Goal: Information Seeking & Learning: Learn about a topic

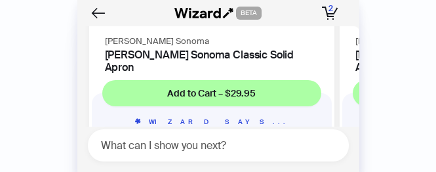
scroll to position [0, 1502]
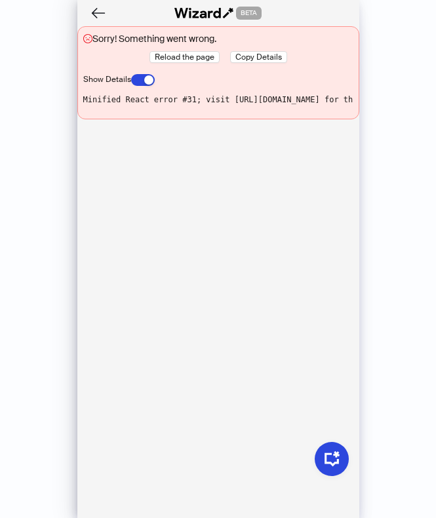
scroll to position [2748, 0]
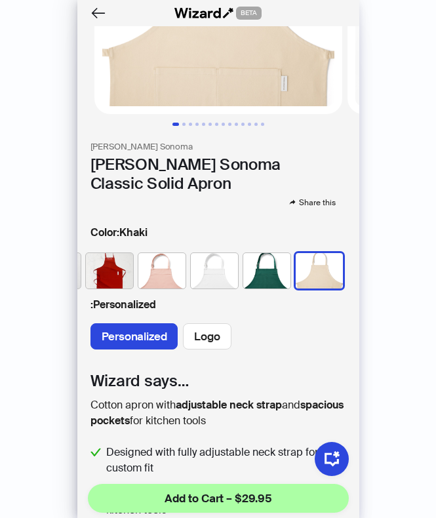
scroll to position [165, 0]
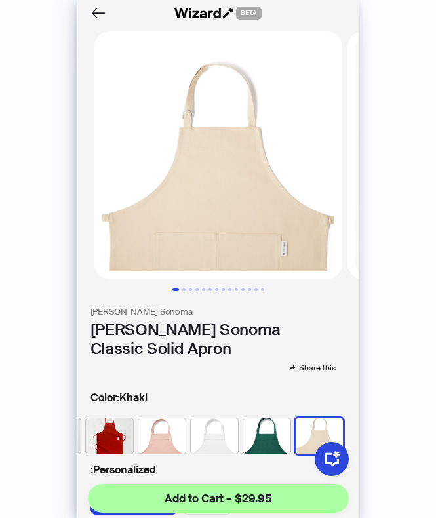
scroll to position [2959, 0]
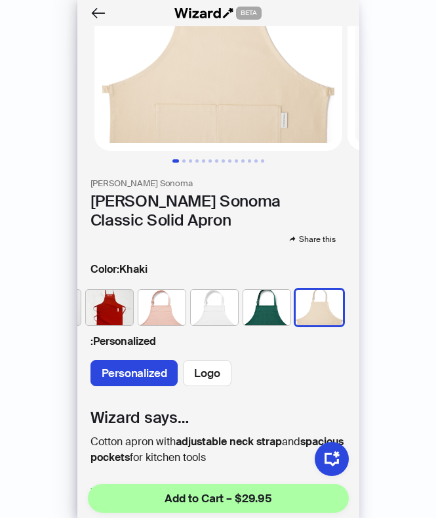
scroll to position [2959, 0]
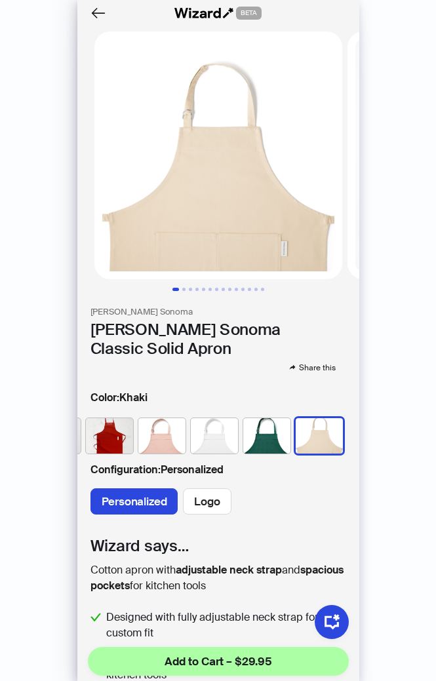
scroll to position [2796, 0]
click at [269, 517] on section "Wizard says… Cotton apron with adjustable neck strap and spacious pockets for k…" at bounding box center [218, 665] width 282 height 258
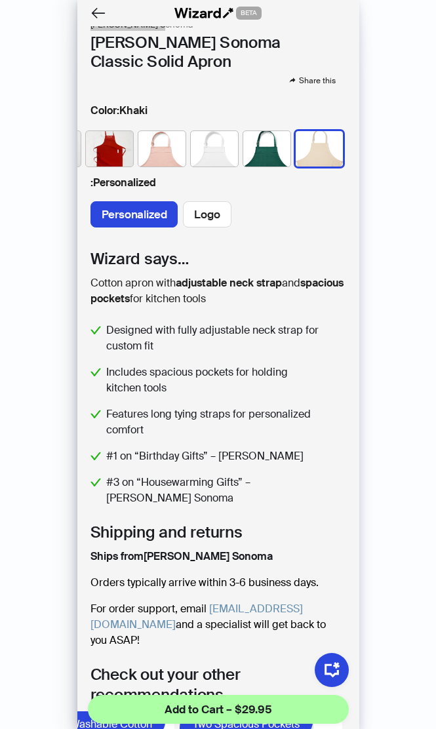
scroll to position [288, 0]
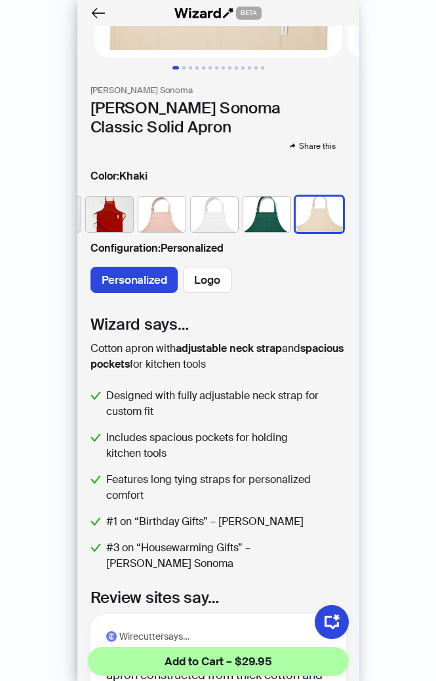
scroll to position [239, 0]
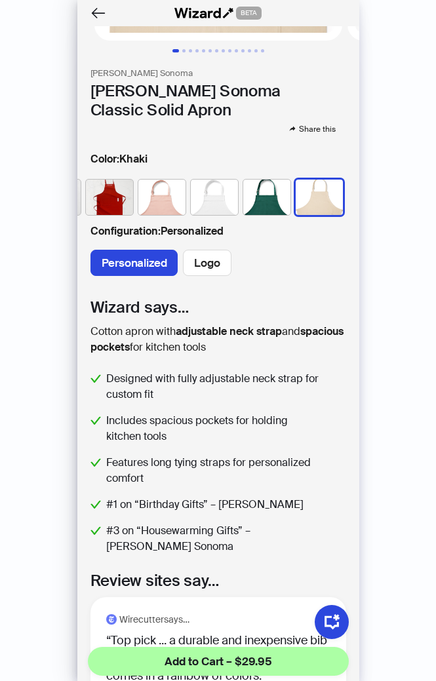
click at [132, 517] on div "Designed with fully adjustable neck strap for custom fit Includes spacious pock…" at bounding box center [218, 463] width 256 height 184
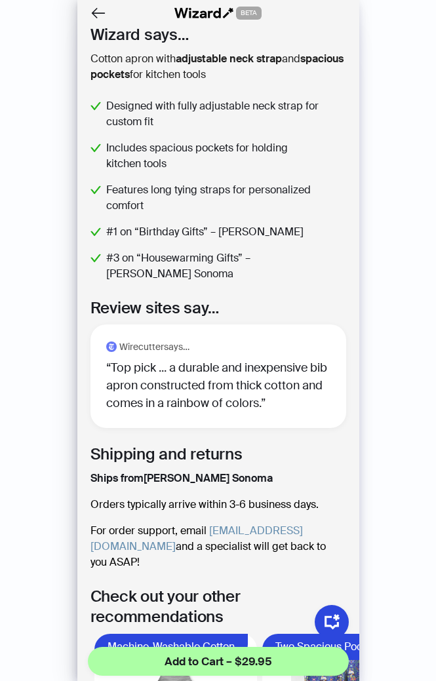
scroll to position [557, 0]
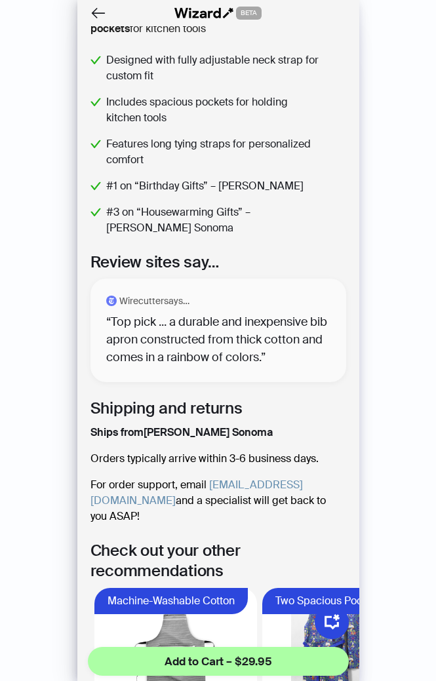
click at [150, 342] on span "Top pick ... a durable and inexpensive bib apron constructed from thick cotton …" at bounding box center [216, 339] width 221 height 51
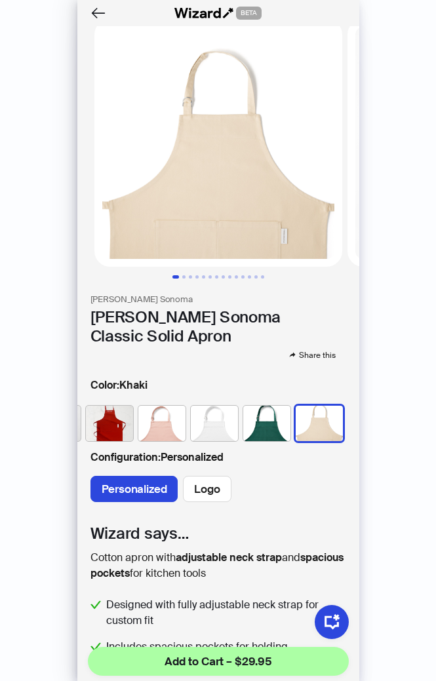
scroll to position [0, 0]
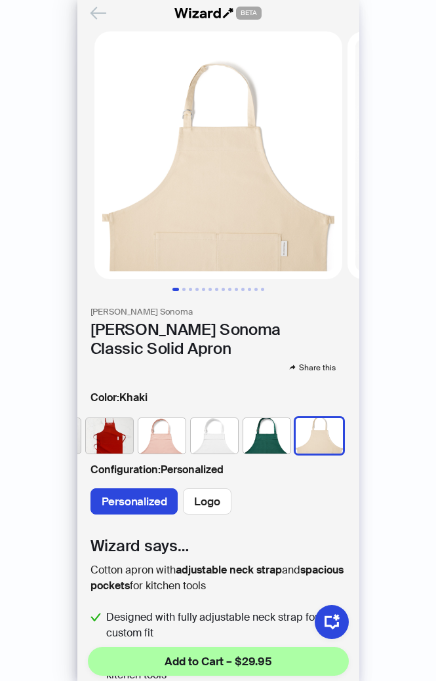
click at [100, 10] on icon "Back" at bounding box center [98, 13] width 22 height 22
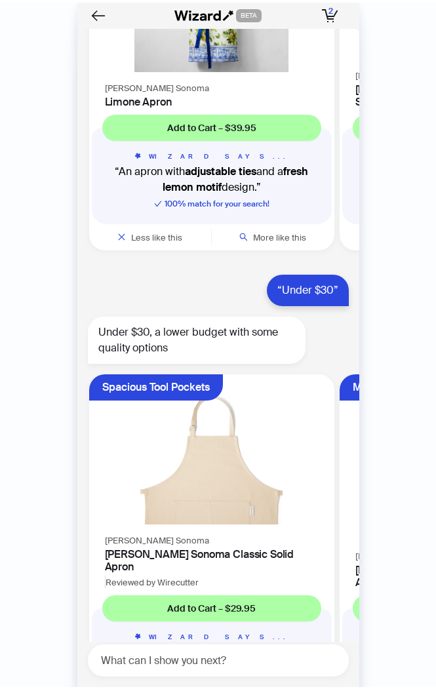
scroll to position [2788, 0]
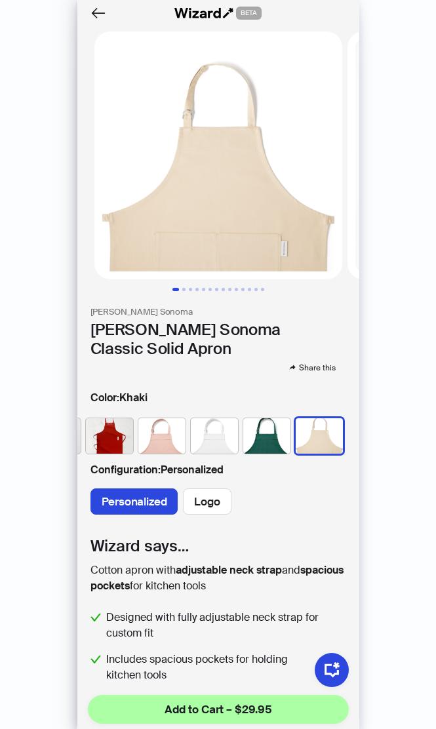
scroll to position [2748, 0]
